Goal: Transaction & Acquisition: Register for event/course

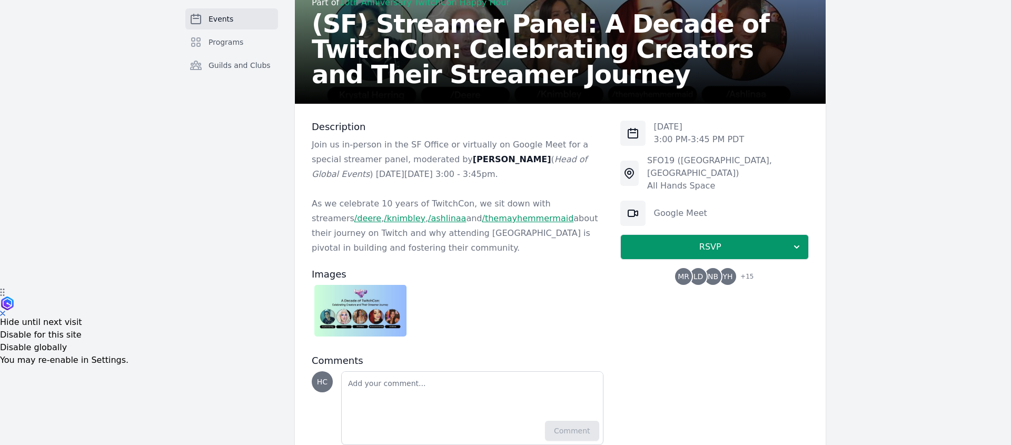
scroll to position [139, 0]
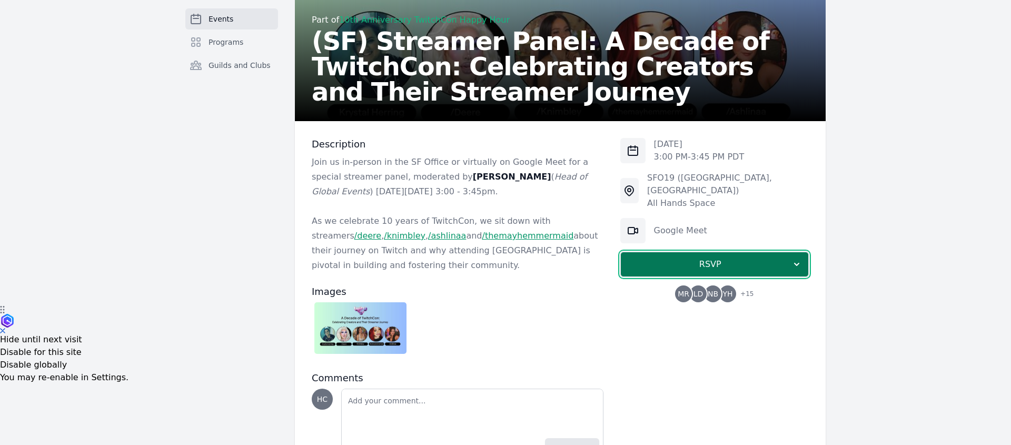
click at [730, 258] on span "RSVP" at bounding box center [710, 264] width 162 height 13
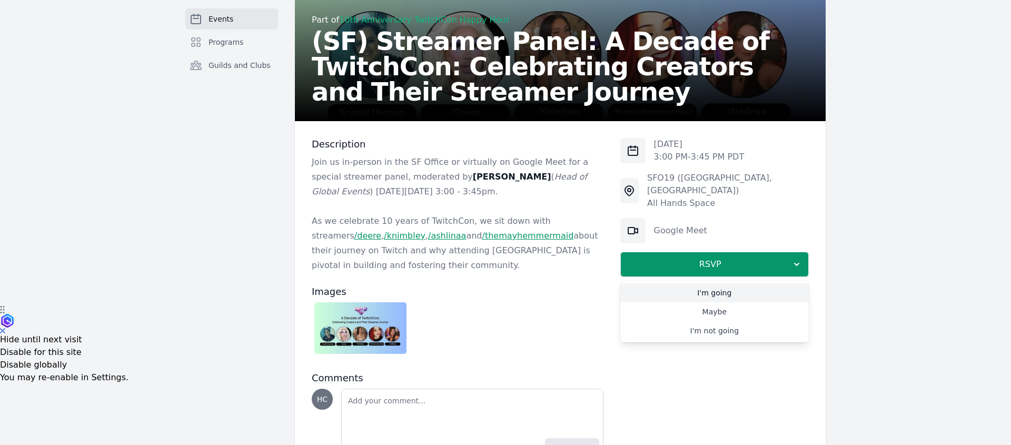
click at [722, 283] on link "I'm going" at bounding box center [714, 292] width 188 height 19
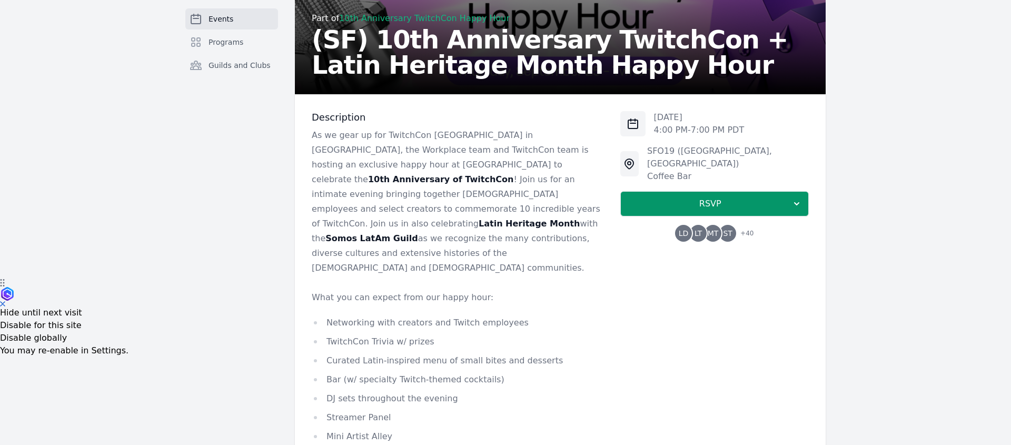
scroll to position [163, 0]
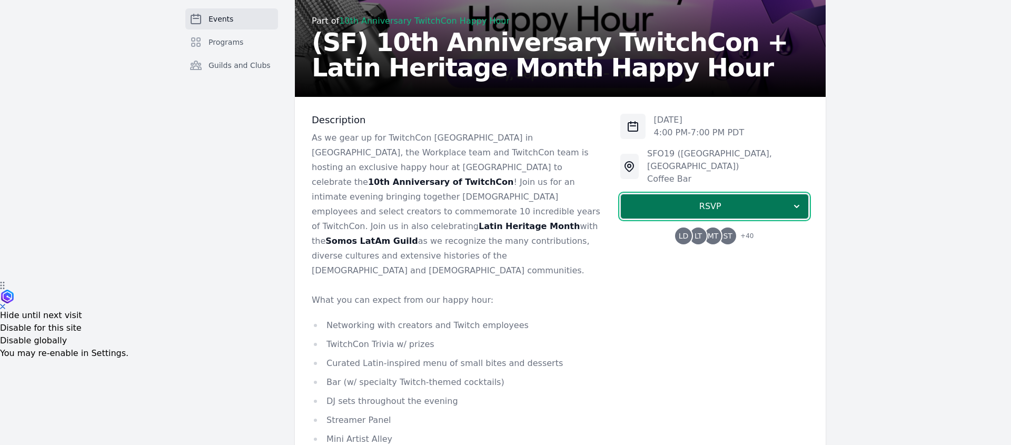
click at [711, 200] on span "RSVP" at bounding box center [710, 206] width 162 height 13
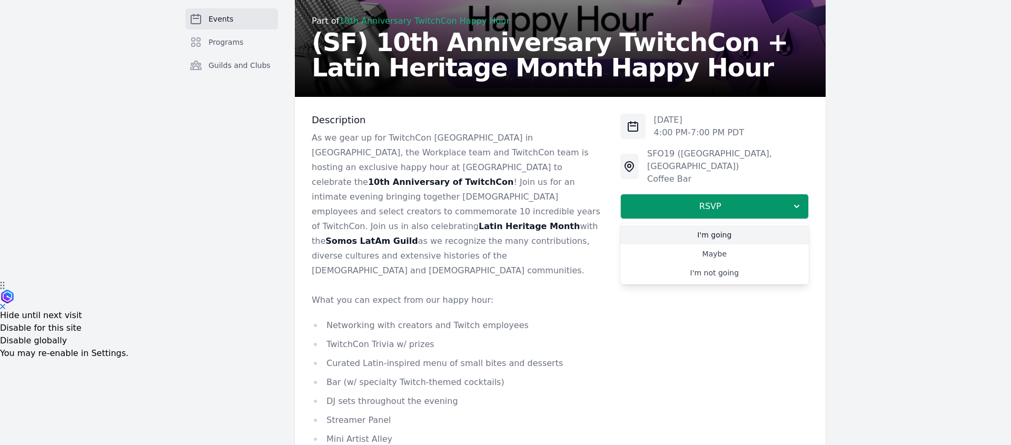
click at [711, 244] on link "Maybe" at bounding box center [714, 253] width 188 height 19
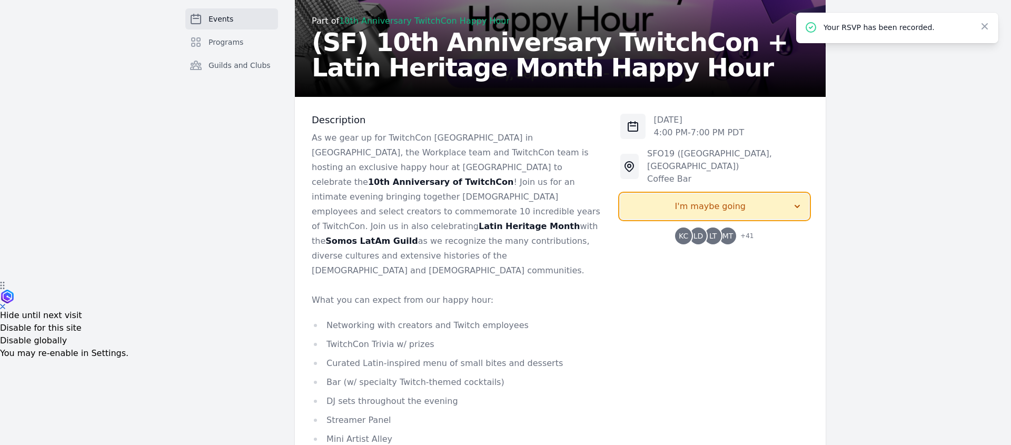
click at [796, 201] on icon "button" at bounding box center [797, 206] width 11 height 11
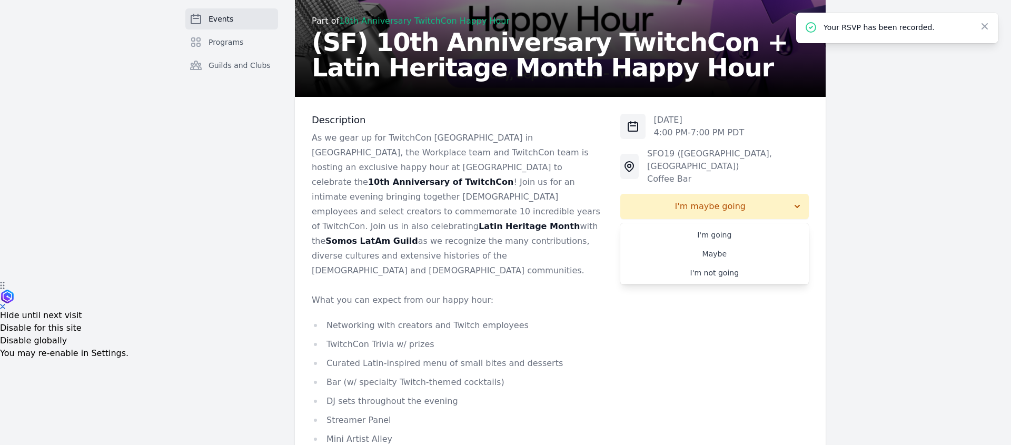
click at [731, 225] on link "I'm going" at bounding box center [714, 234] width 188 height 19
